Goal: Task Accomplishment & Management: Use online tool/utility

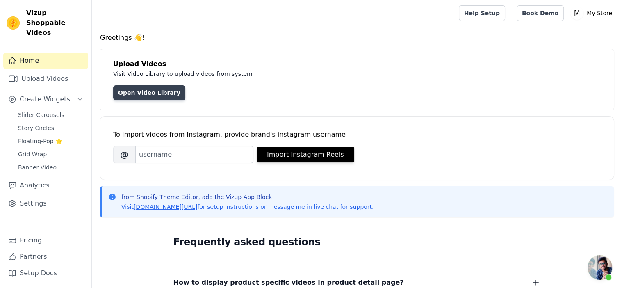
click at [154, 96] on link "Open Video Library" at bounding box center [149, 92] width 72 height 15
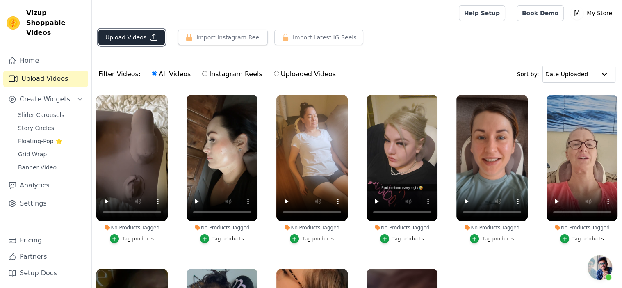
click at [137, 41] on button "Upload Videos" at bounding box center [131, 38] width 66 height 16
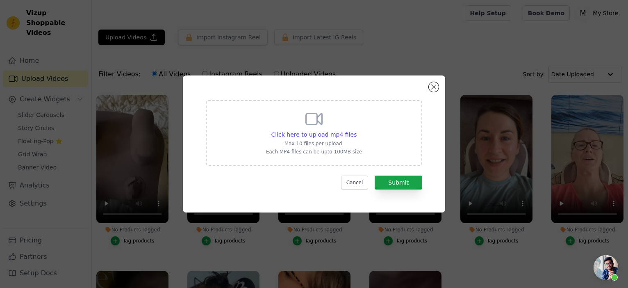
click at [312, 142] on p "Max 10 files per upload." at bounding box center [314, 143] width 96 height 7
click at [356, 130] on input "Click here to upload mp4 files Max 10 files per upload. Each MP4 files can be u…" at bounding box center [356, 130] width 0 height 0
type input "C:\fakepath\HiZoo - Pillow Neck Shoulder Massager (8).mp4"
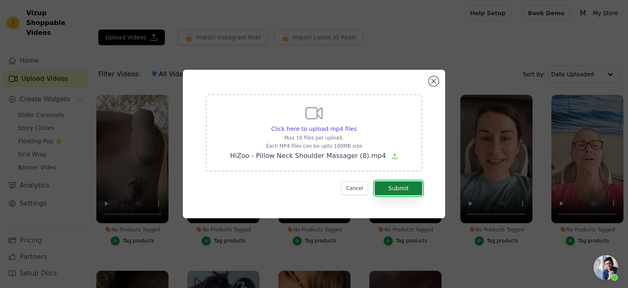
click at [405, 189] on button "Submit" at bounding box center [399, 188] width 48 height 14
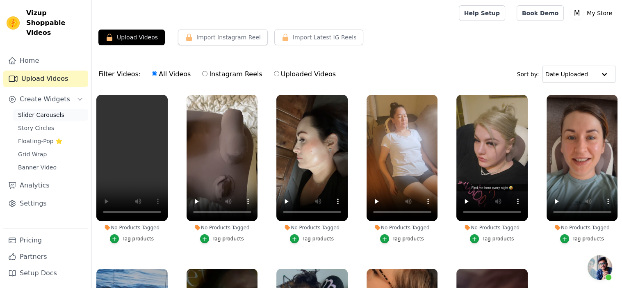
click at [57, 111] on span "Slider Carousels" at bounding box center [41, 115] width 46 height 8
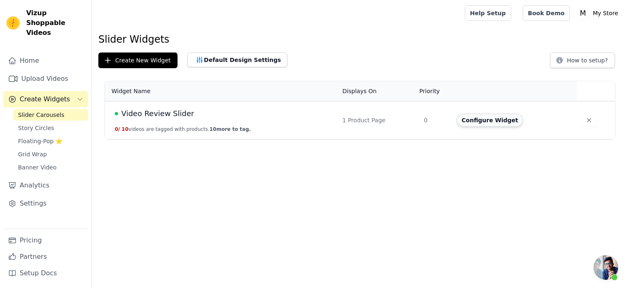
click at [492, 125] on button "Configure Widget" at bounding box center [490, 120] width 66 height 13
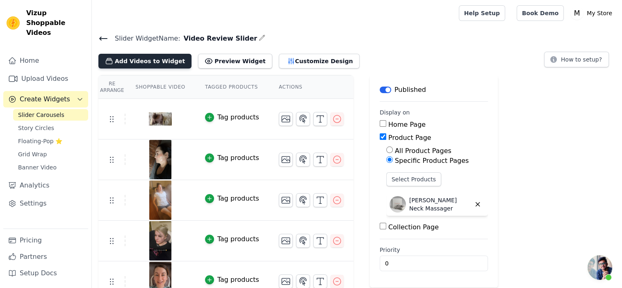
click at [151, 57] on button "Add Videos to Widget" at bounding box center [144, 61] width 93 height 15
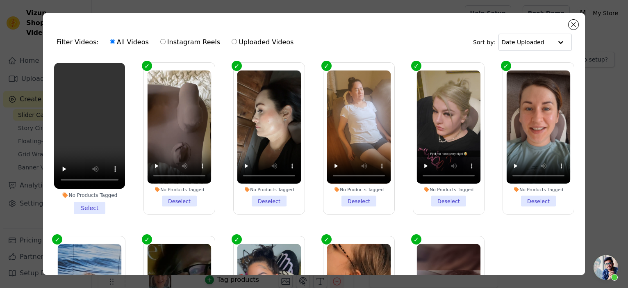
click at [86, 204] on li "No Products Tagged Select" at bounding box center [89, 138] width 71 height 151
click at [0, 0] on input "No Products Tagged Select" at bounding box center [0, 0] width 0 height 0
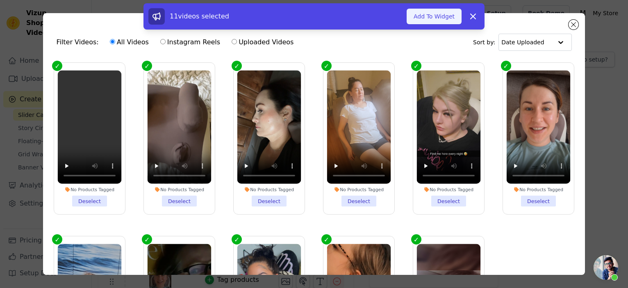
click at [430, 16] on button "Add To Widget" at bounding box center [434, 17] width 55 height 16
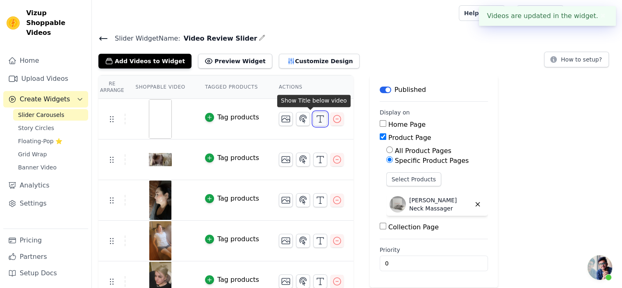
click at [315, 118] on icon "button" at bounding box center [320, 119] width 10 height 10
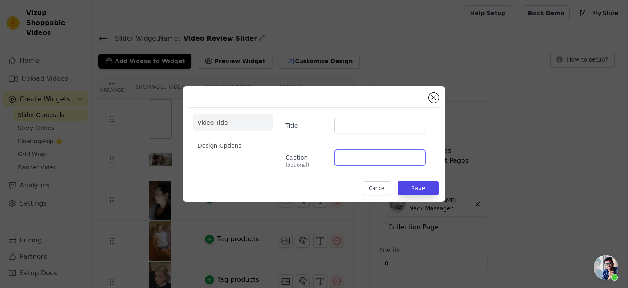
click at [351, 162] on input "Caption (optional)" at bounding box center [380, 158] width 91 height 16
paste input "Hubby and I both used and it felt sooo good. Dog wasn't sure but we are!"
type input "Hubby and I both used and it felt sooo good. Dog wasn't sure but we are!"
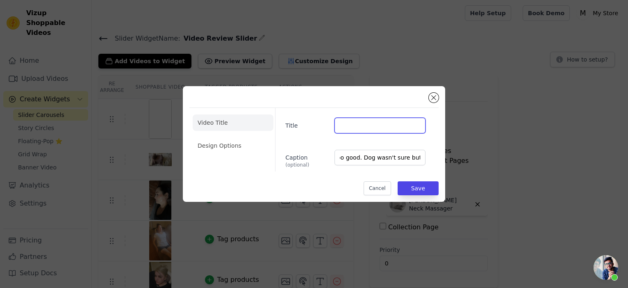
click at [376, 126] on input "Title" at bounding box center [380, 126] width 91 height 16
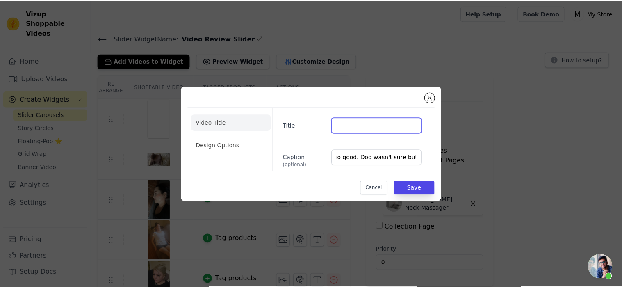
scroll to position [0, 0]
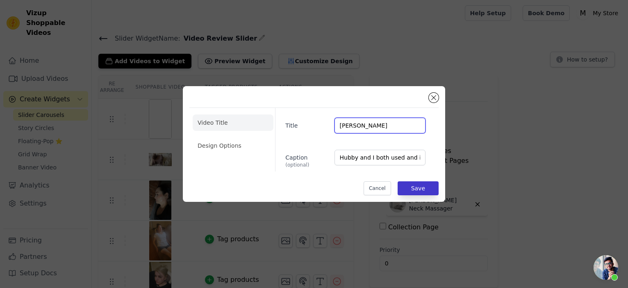
type input "Suzie M."
click at [417, 184] on button "Save" at bounding box center [418, 188] width 41 height 14
